Goal: Navigation & Orientation: Understand site structure

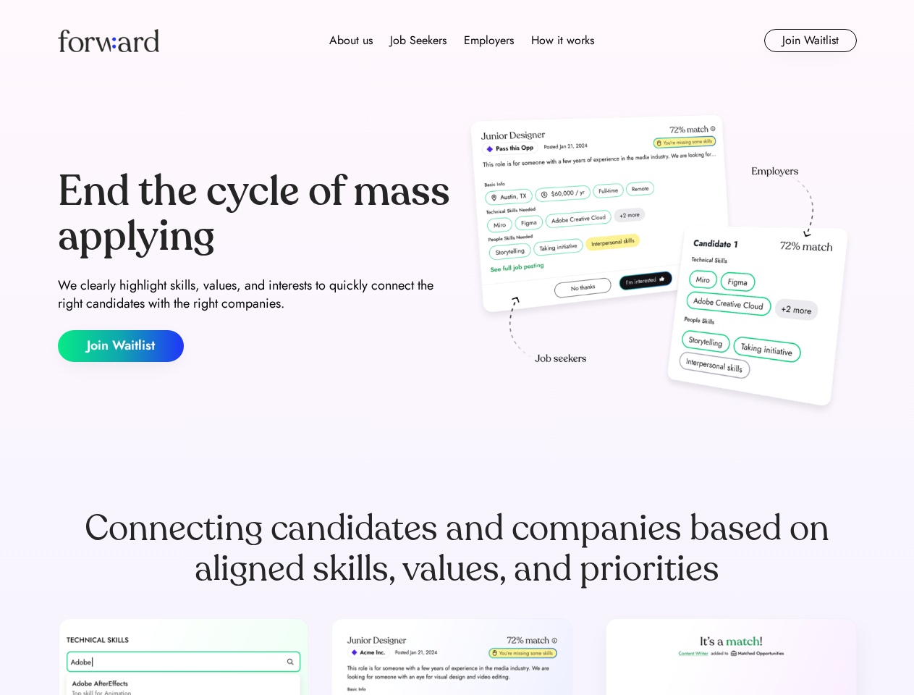
click at [457, 347] on div "End the cycle of mass applying We clearly highlight skills, values, and interes…" at bounding box center [457, 265] width 799 height 311
click at [457, 41] on div "About us Job Seekers Employers How it works" at bounding box center [462, 40] width 570 height 17
click at [109, 41] on img at bounding box center [108, 40] width 101 height 23
click at [462, 41] on div "About us Job Seekers Employers How it works" at bounding box center [462, 40] width 570 height 17
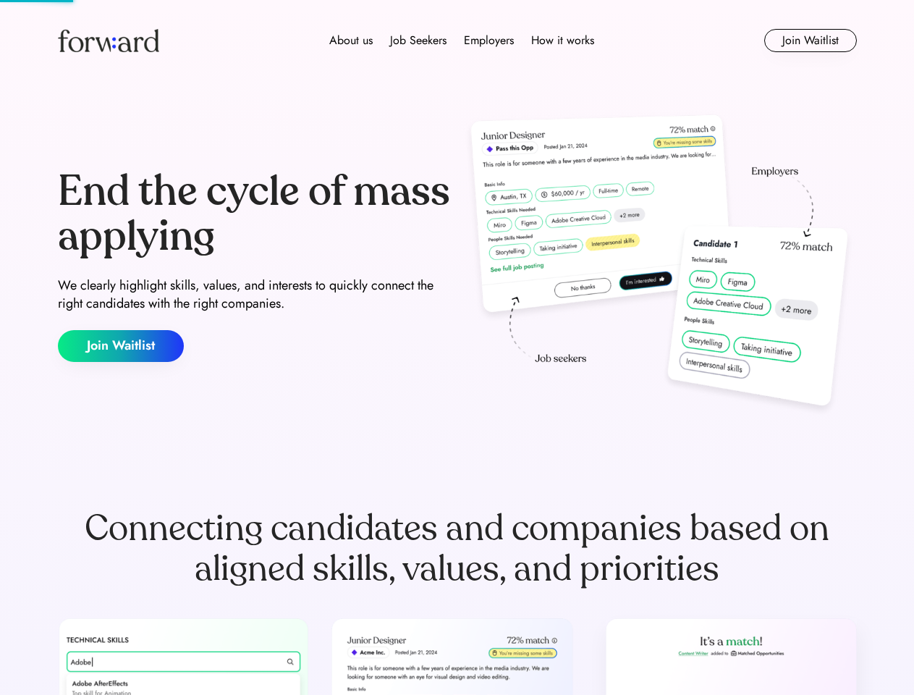
click at [351, 41] on div "About us" at bounding box center [350, 40] width 43 height 17
click at [418, 41] on div "Job Seekers" at bounding box center [418, 40] width 56 height 17
click at [489, 41] on div "Employers" at bounding box center [489, 40] width 50 height 17
click at [562, 41] on div "How it works" at bounding box center [562, 40] width 63 height 17
click at [810, 41] on button "Join Waitlist" at bounding box center [810, 40] width 93 height 23
